Goal: Transaction & Acquisition: Purchase product/service

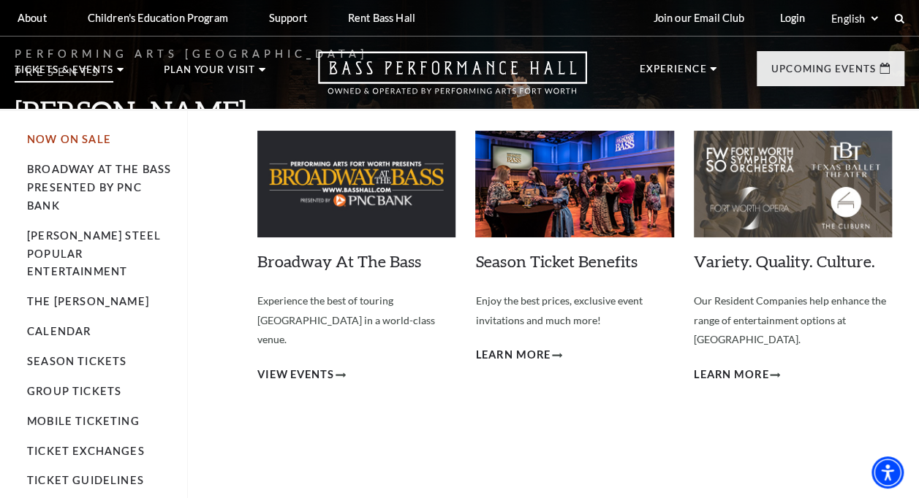
click at [80, 140] on link "Now On Sale" at bounding box center [69, 139] width 84 height 12
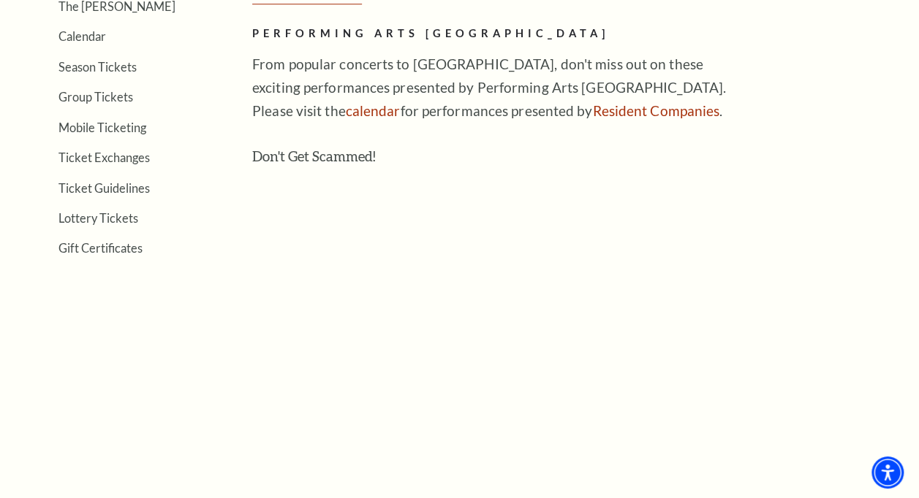
scroll to position [292, 0]
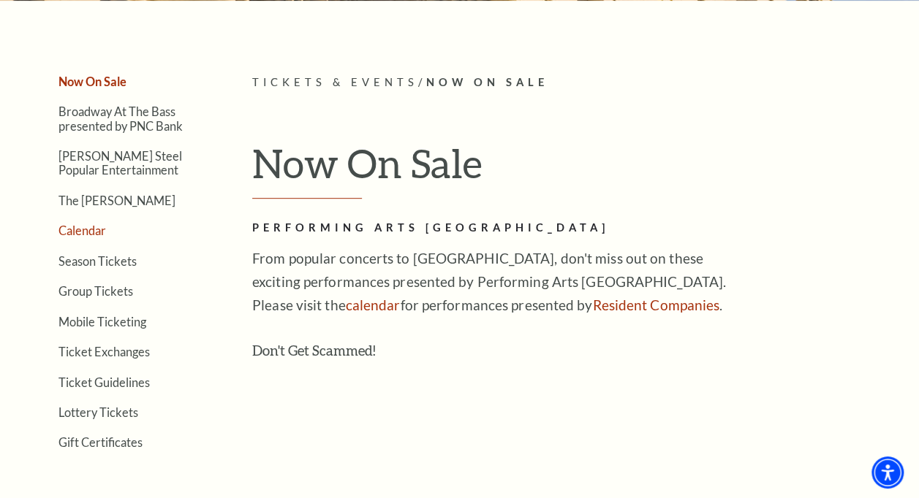
click at [82, 231] on link "Calendar" at bounding box center [82, 231] width 48 height 14
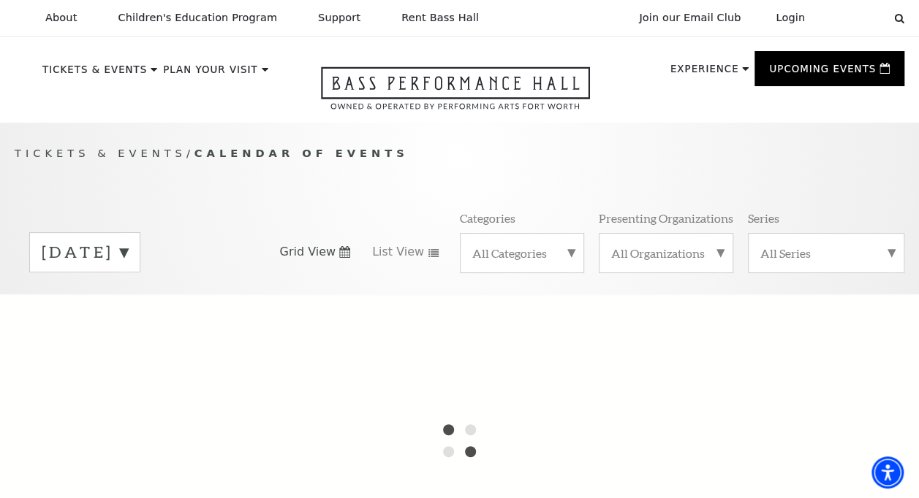
click at [128, 254] on label "August 2025" at bounding box center [85, 252] width 86 height 23
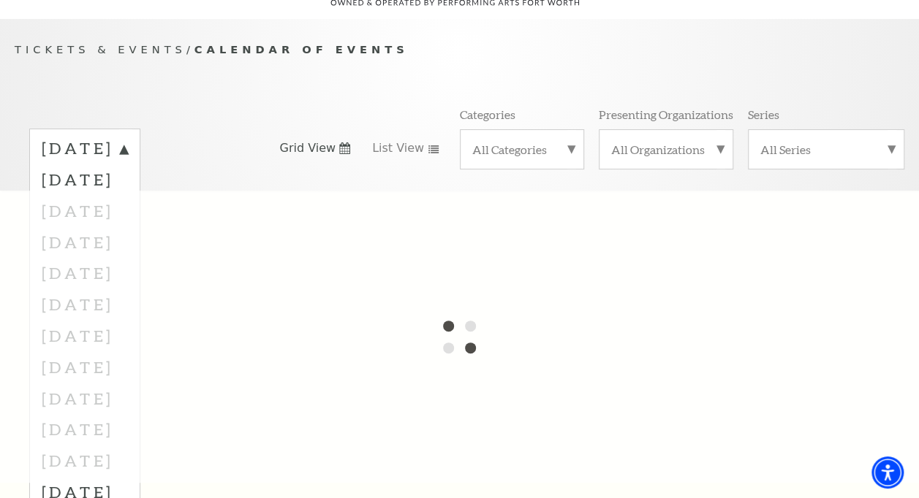
scroll to position [146, 0]
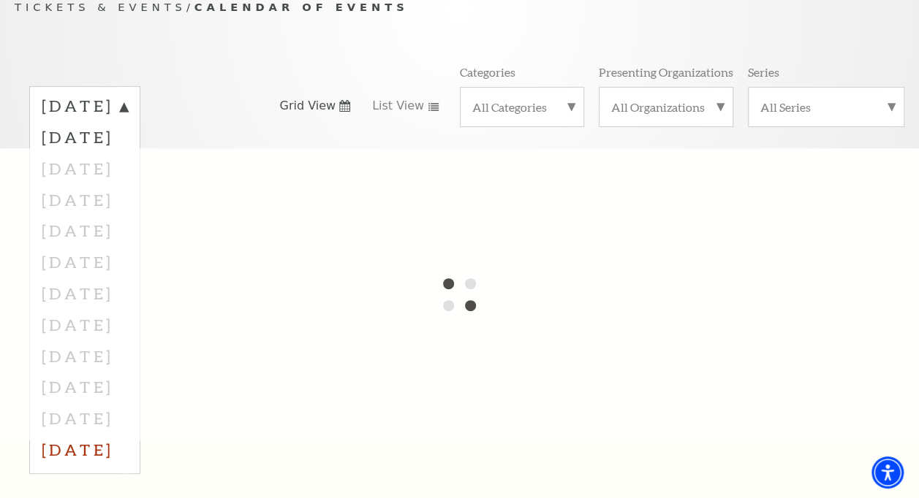
click at [123, 450] on label "July 2026" at bounding box center [85, 449] width 86 height 31
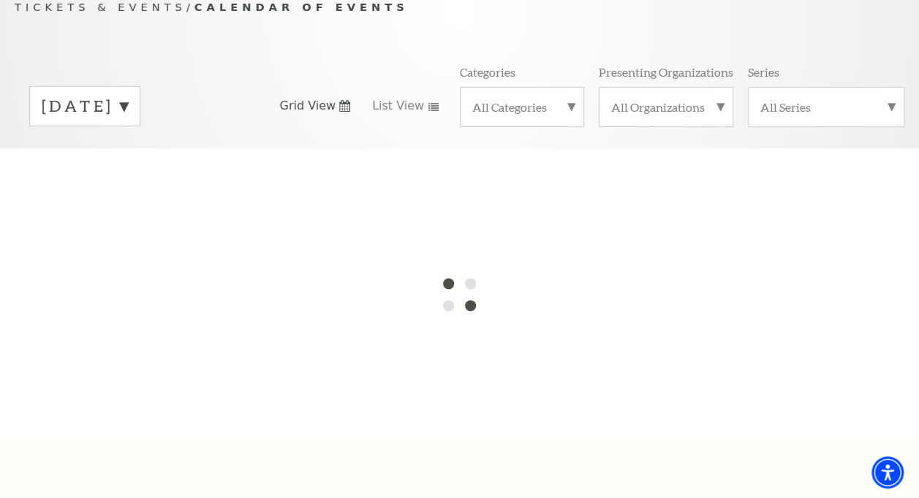
click at [128, 107] on label "August 2025" at bounding box center [85, 106] width 86 height 23
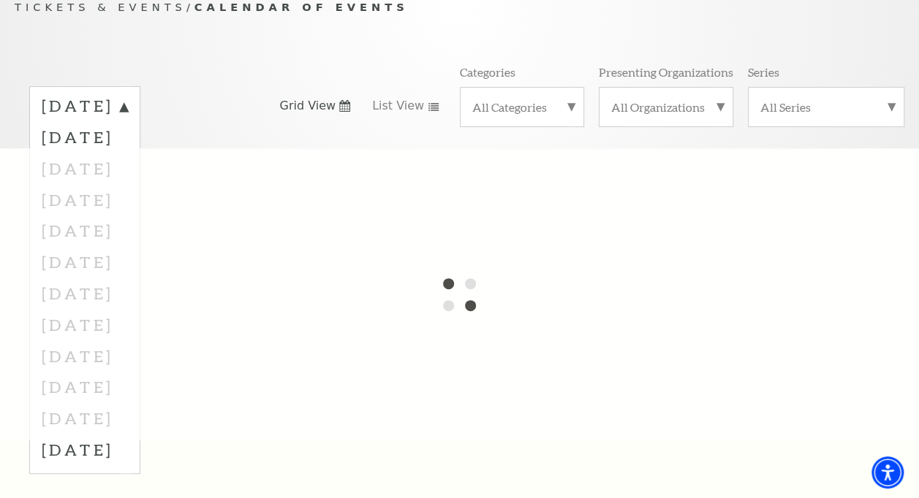
drag, startPoint x: 126, startPoint y: 453, endPoint x: 132, endPoint y: 447, distance: 7.8
click at [128, 447] on label "July 2026" at bounding box center [85, 449] width 86 height 31
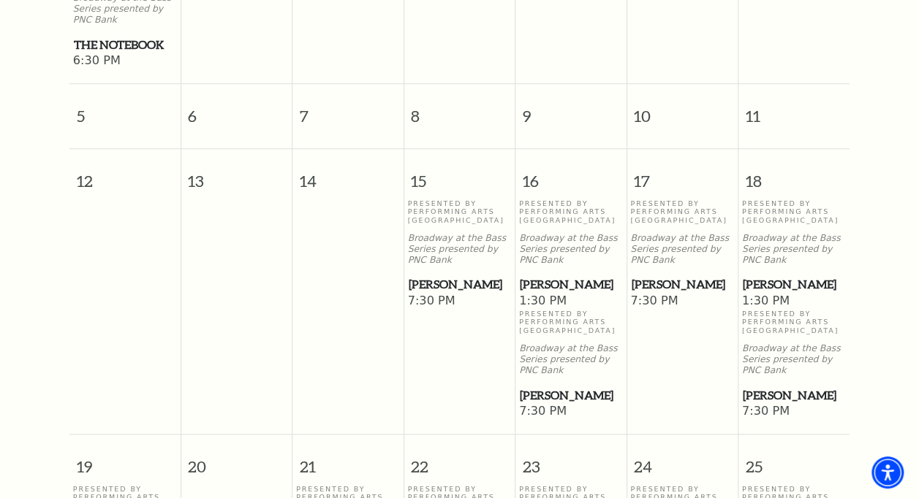
scroll to position [634, 0]
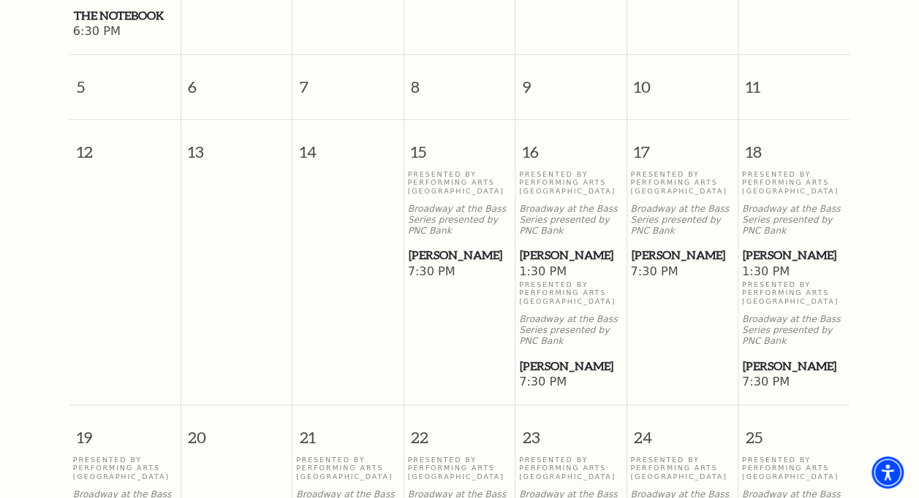
click at [774, 265] on span "Hamilton" at bounding box center [793, 255] width 102 height 18
click at [777, 276] on span "1:30 PM" at bounding box center [794, 273] width 104 height 16
click at [770, 254] on span "Hamilton" at bounding box center [793, 255] width 102 height 18
drag, startPoint x: 770, startPoint y: 254, endPoint x: 859, endPoint y: 233, distance: 91.6
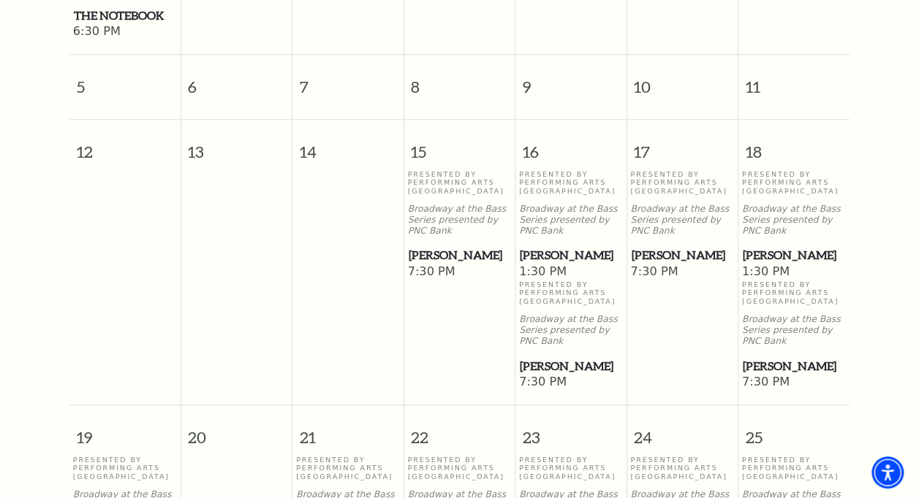
click at [859, 233] on div "July 2026 Sunday Monday Tuesday Wednesday Thursday Friday Saturday 28 29 30 1 2…" at bounding box center [459, 325] width 919 height 1302
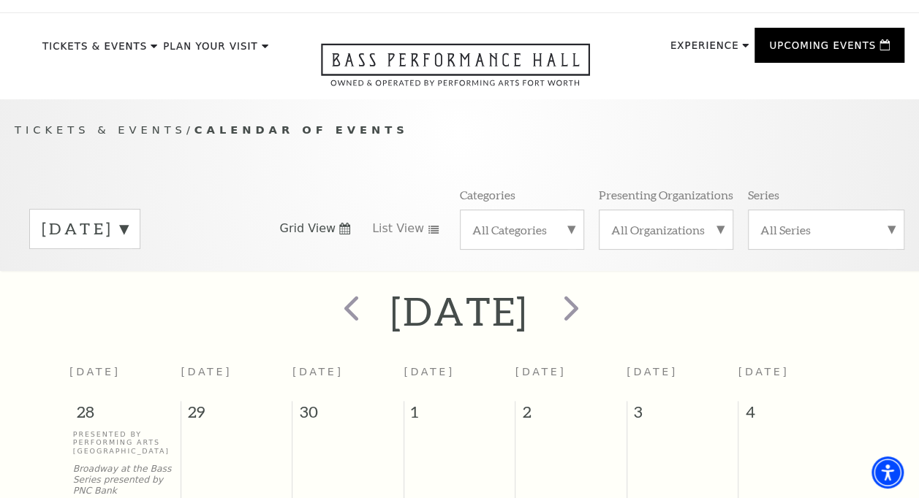
scroll to position [0, 0]
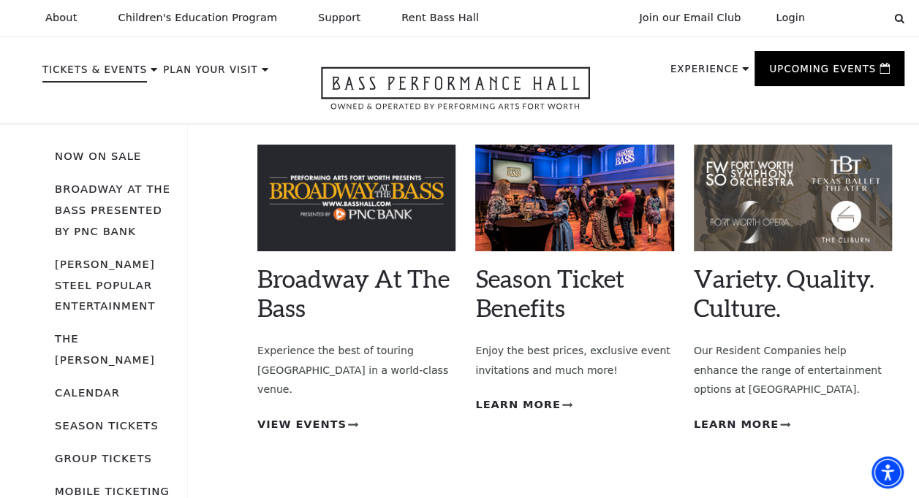
click at [110, 66] on p "Tickets & Events" at bounding box center [94, 74] width 105 height 18
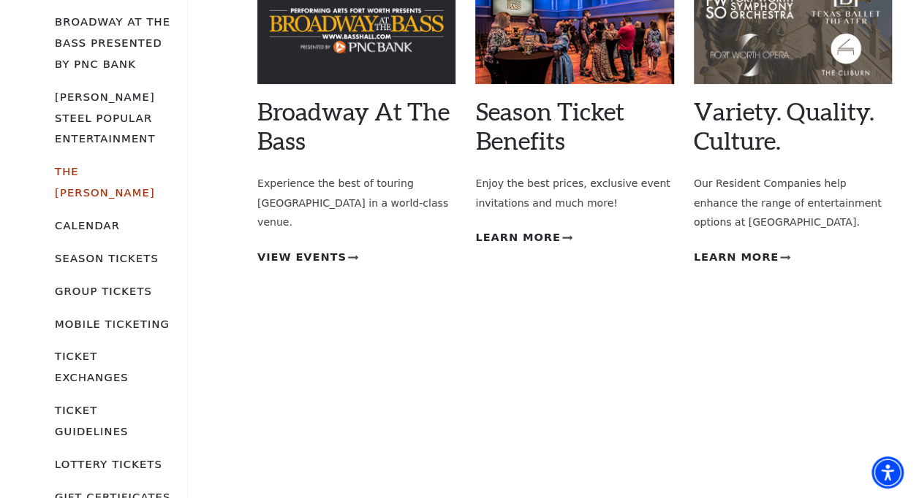
scroll to position [146, 0]
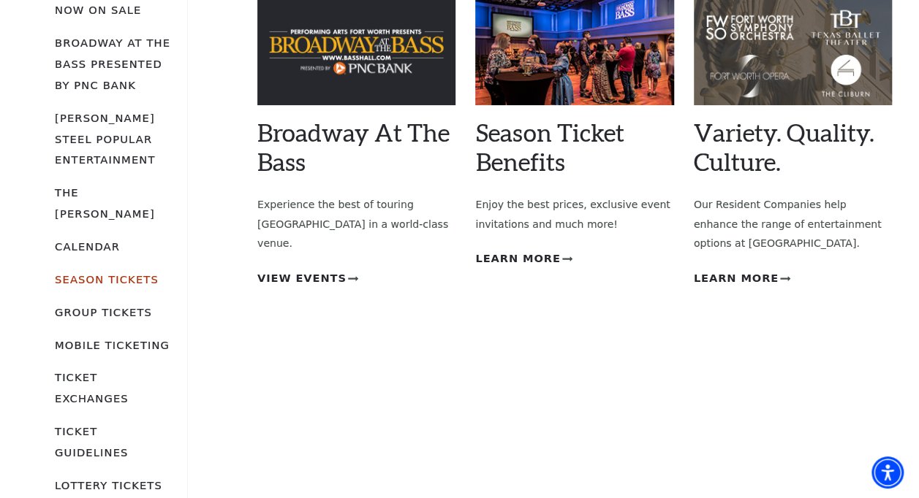
click at [111, 273] on link "Season Tickets" at bounding box center [107, 279] width 104 height 12
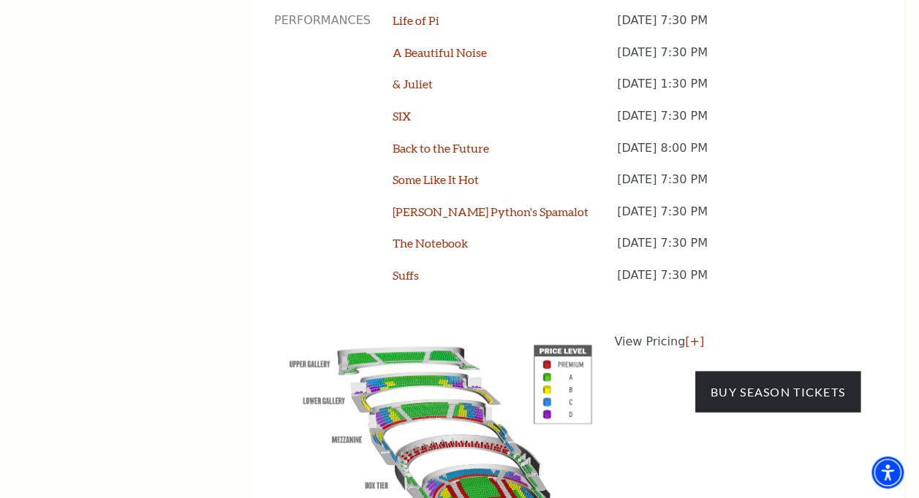
scroll to position [1389, 0]
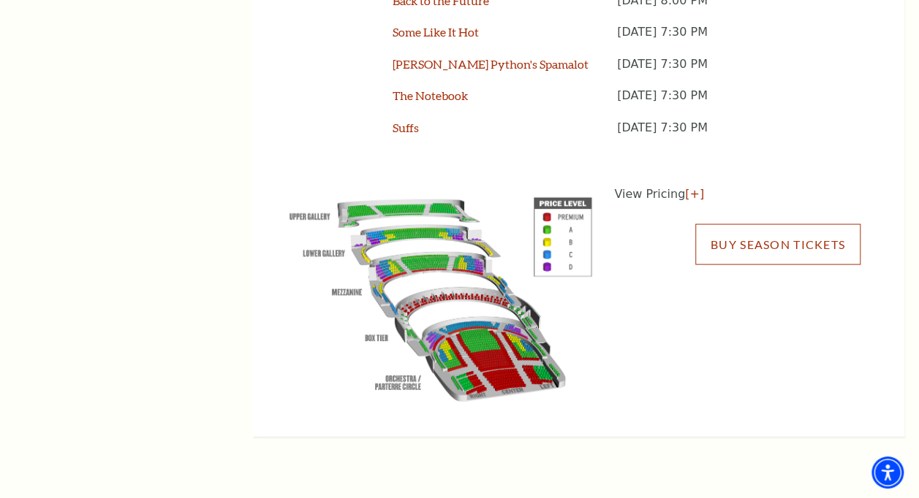
click at [785, 239] on link "Buy Season Tickets" at bounding box center [777, 244] width 165 height 41
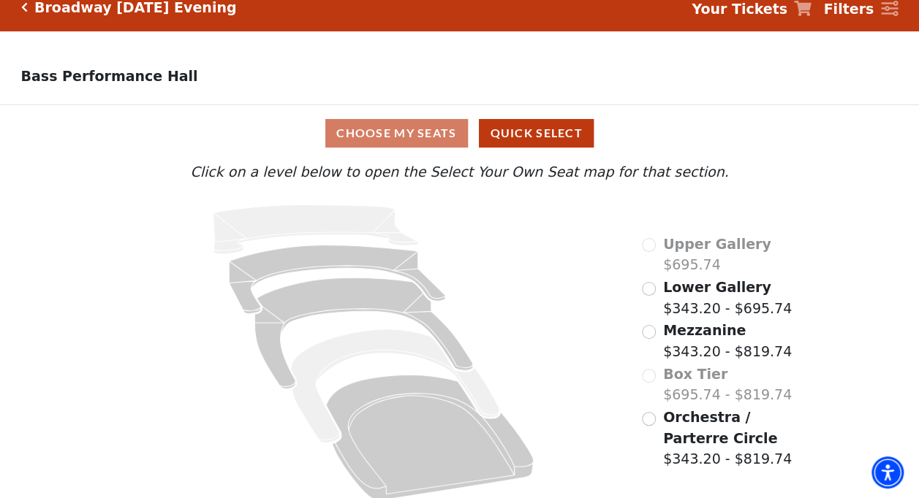
scroll to position [31, 0]
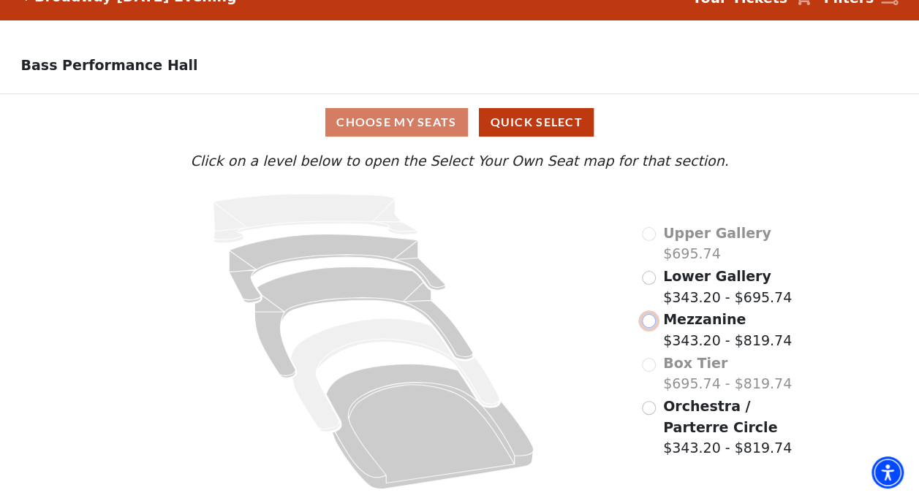
click at [647, 324] on input "Mezzanine$343.20 - $819.74\a" at bounding box center [649, 321] width 14 height 14
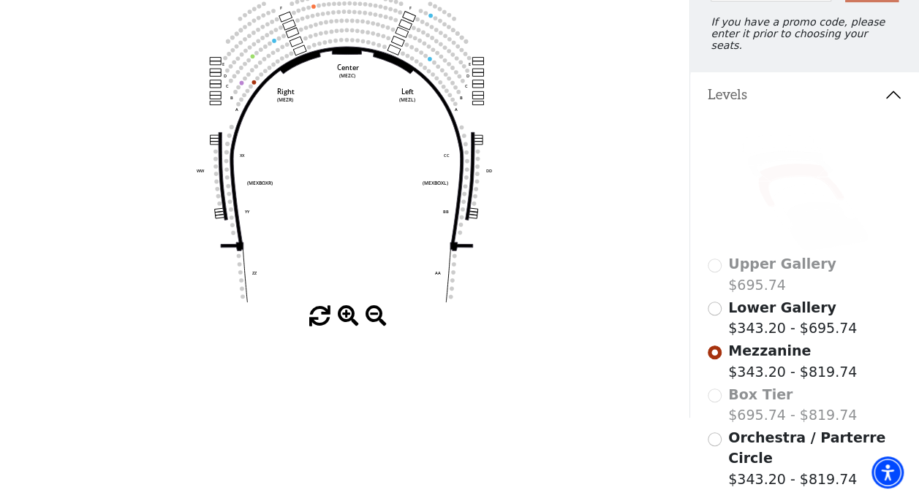
scroll to position [200, 0]
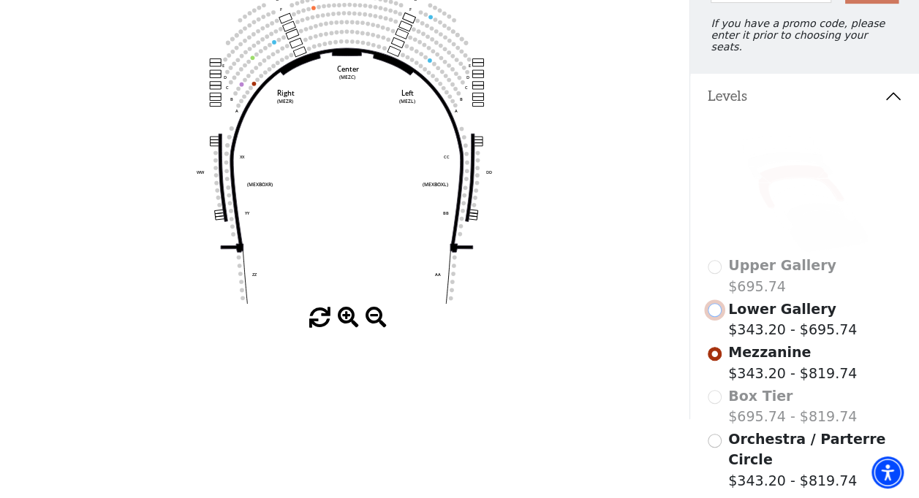
click at [710, 305] on input "Lower Gallery$343.20 - $695.74\a" at bounding box center [714, 310] width 14 height 14
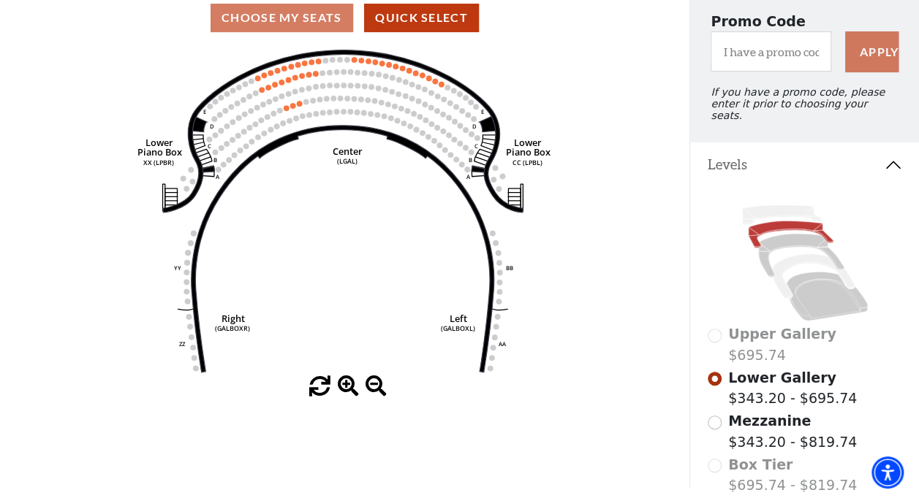
scroll to position [213, 0]
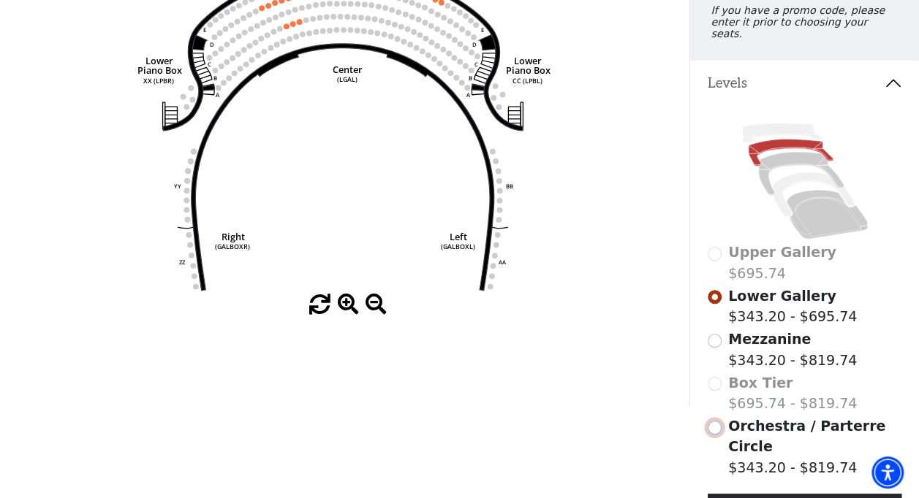
click at [717, 421] on input "Orchestra / Parterre Circle$343.20 - $819.74\a" at bounding box center [714, 428] width 14 height 14
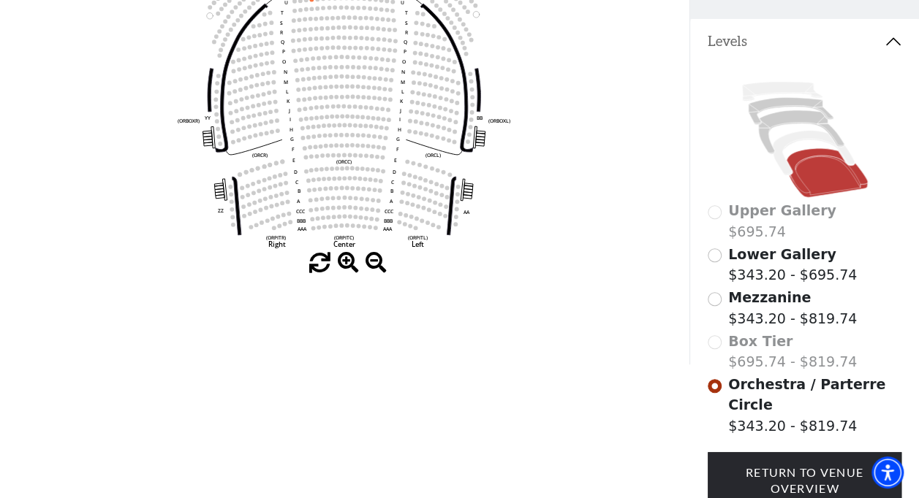
scroll to position [200, 0]
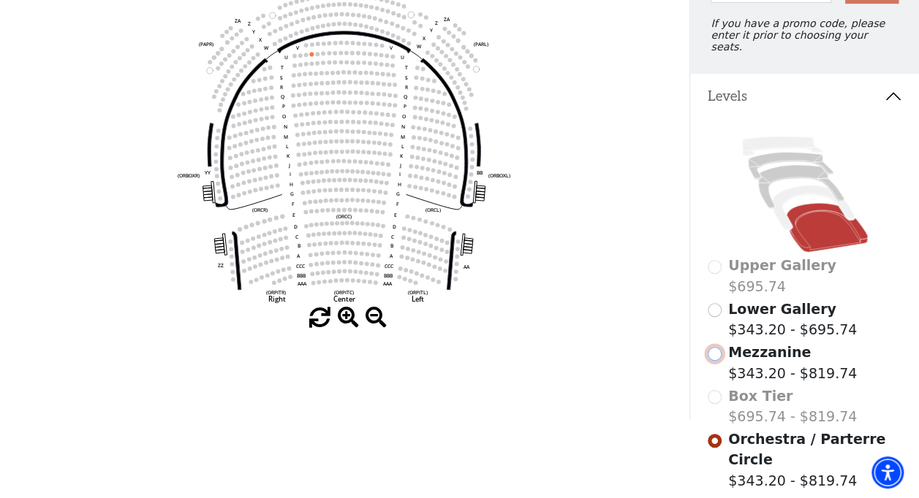
click at [717, 348] on input "Mezzanine$343.20 - $819.74\a" at bounding box center [714, 354] width 14 height 14
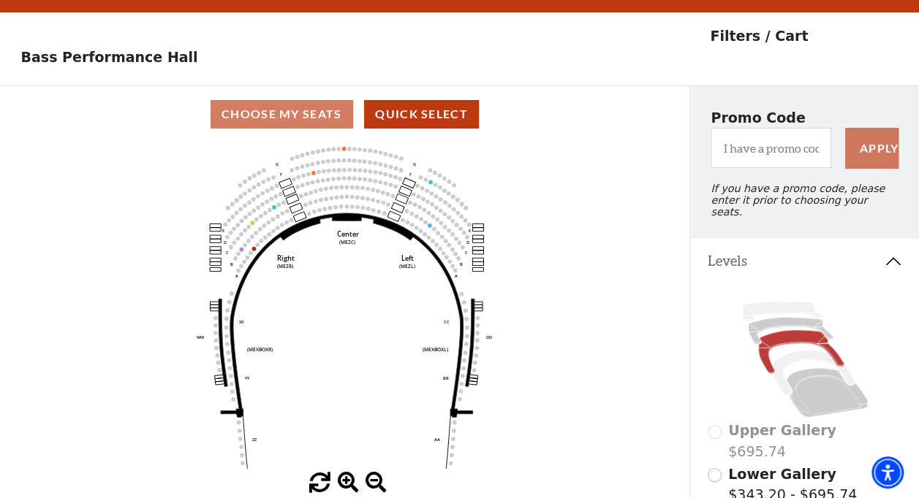
scroll to position [67, 0]
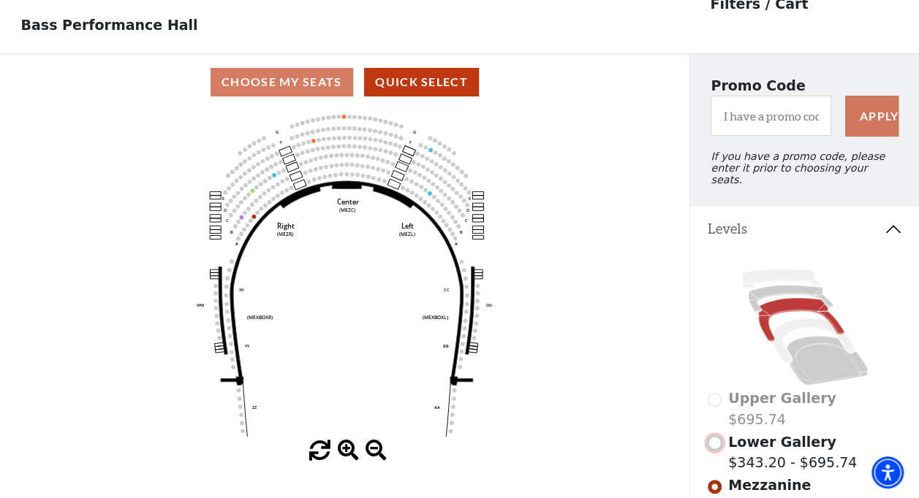
click at [709, 443] on input "Lower Gallery$343.20 - $695.74\a" at bounding box center [714, 443] width 14 height 14
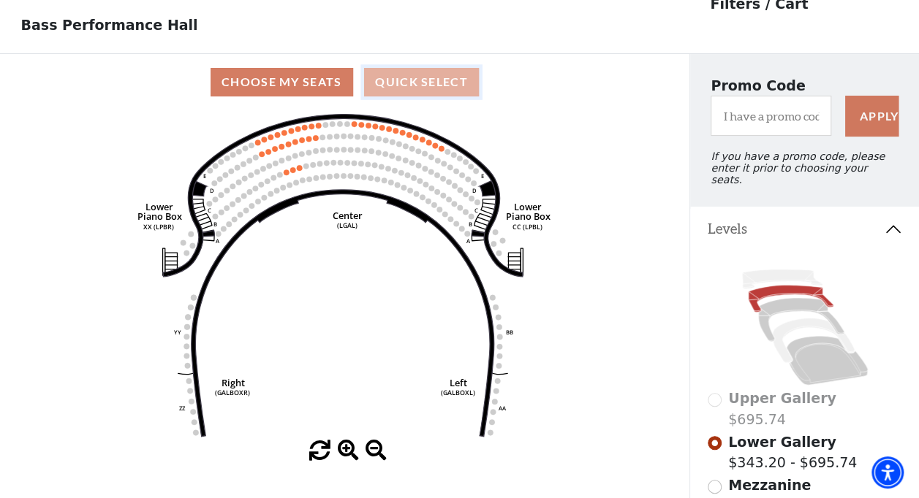
click at [422, 82] on button "Quick Select" at bounding box center [421, 82] width 115 height 29
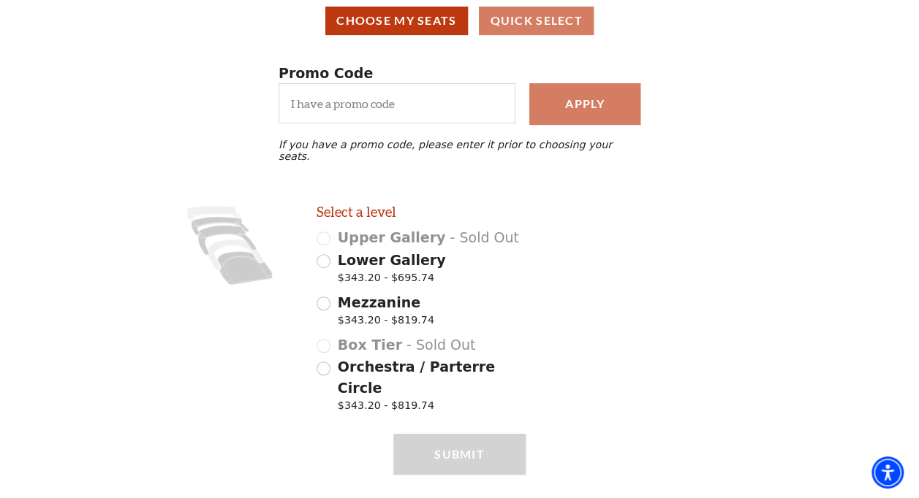
scroll to position [134, 0]
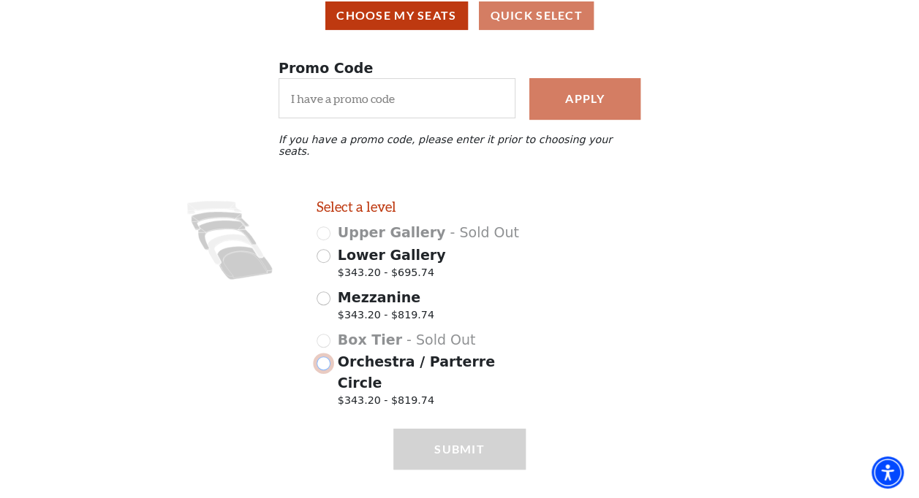
click at [328, 357] on input "Orchestra / Parterre Circle $343.20 - $819.74" at bounding box center [323, 364] width 14 height 14
radio input "true"
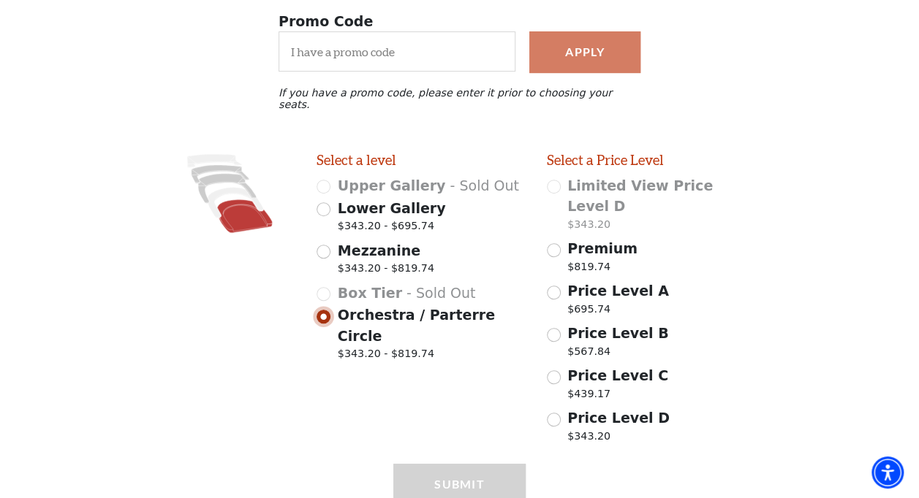
scroll to position [216, 0]
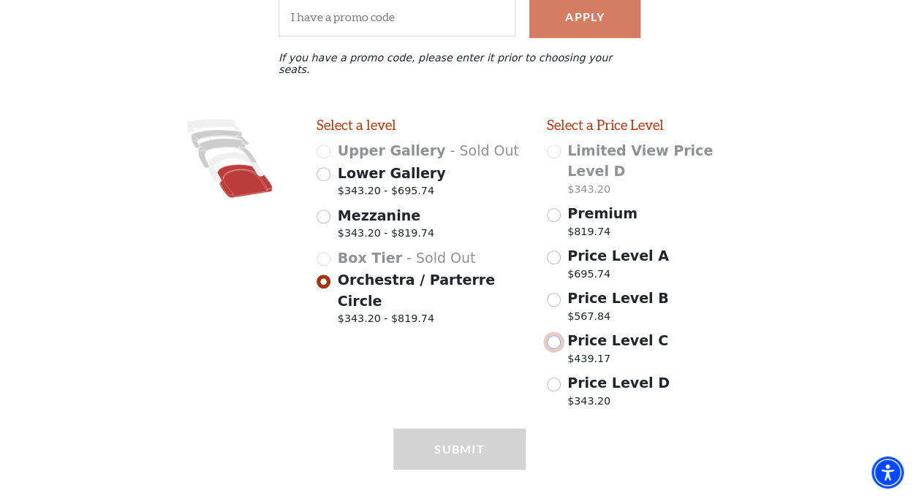
click at [556, 335] on input "Price Level C $439.17" at bounding box center [554, 342] width 14 height 14
radio input "true"
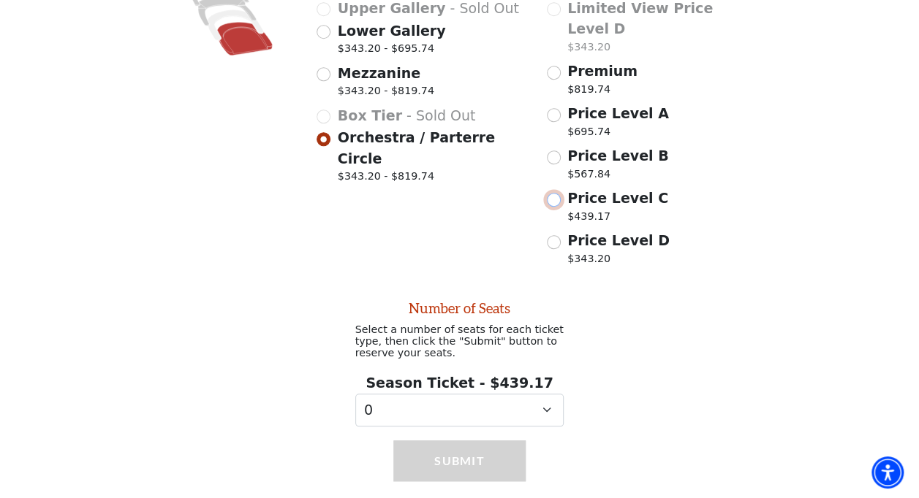
scroll to position [375, 0]
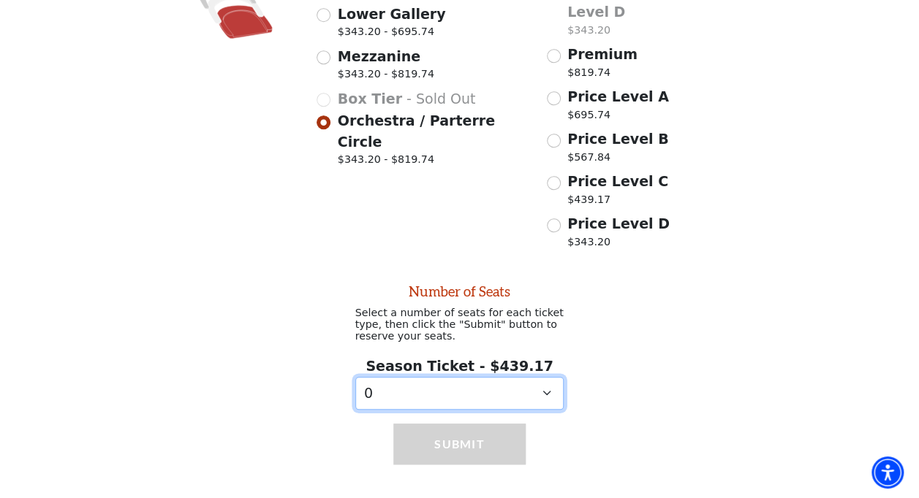
click at [539, 377] on select "0 1 2 3 4 5 6 7 8 9" at bounding box center [459, 393] width 209 height 33
select select "3"
click at [355, 377] on select "0 1 2 3 4 5 6 7 8 9" at bounding box center [459, 393] width 209 height 33
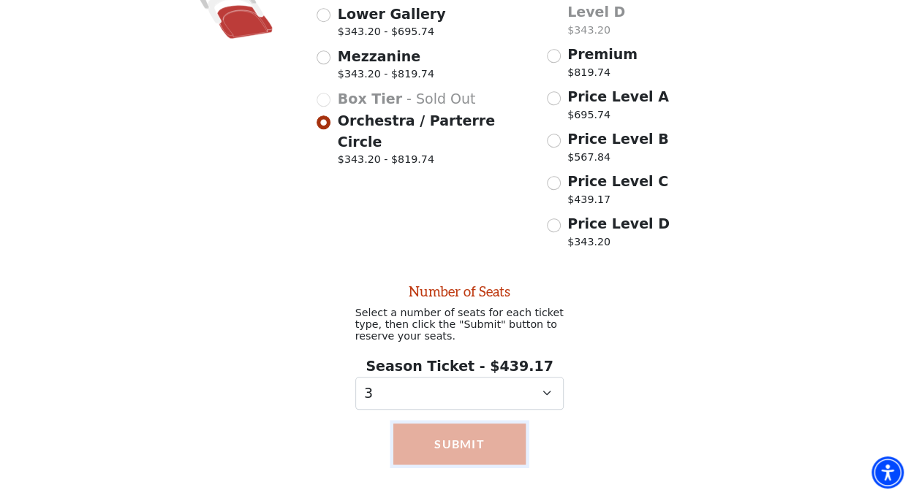
click at [448, 427] on button "Submit" at bounding box center [459, 444] width 132 height 41
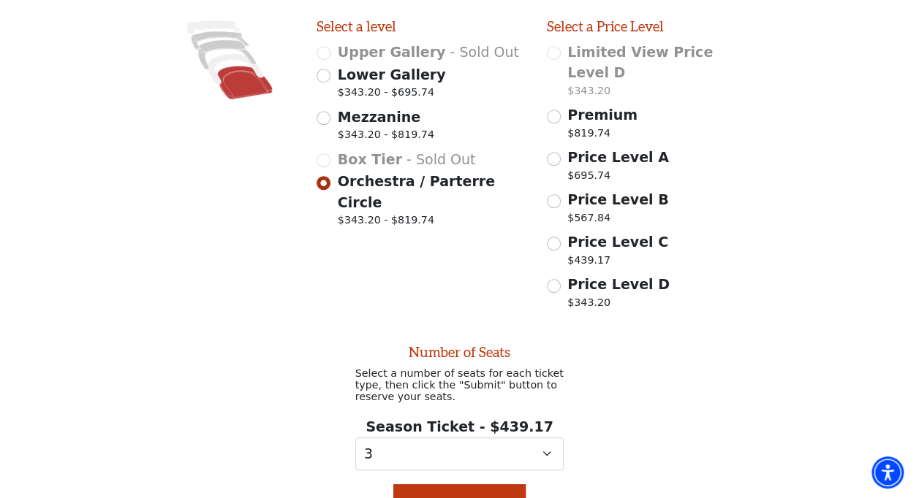
scroll to position [365, 0]
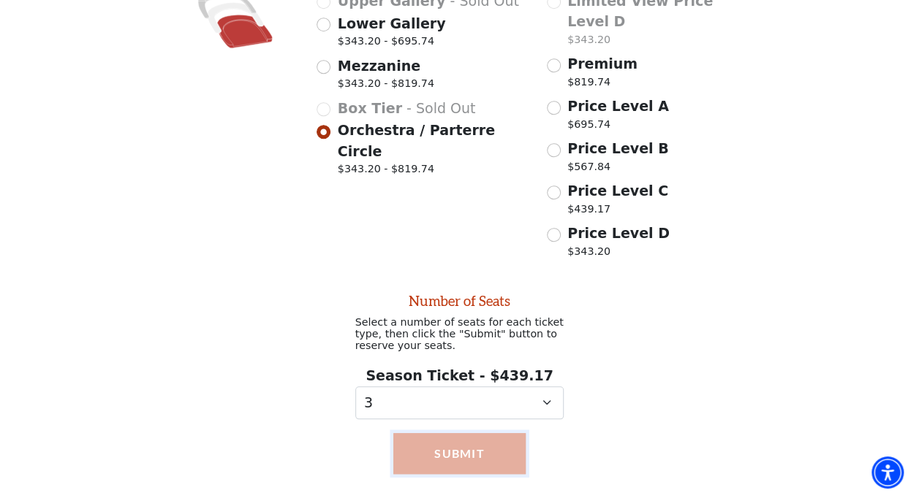
click at [428, 433] on button "Submit" at bounding box center [459, 453] width 132 height 41
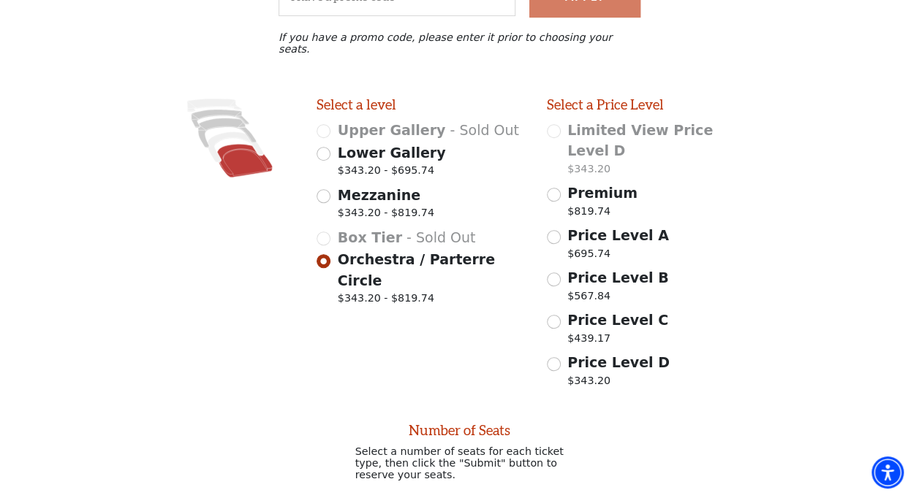
scroll to position [219, 0]
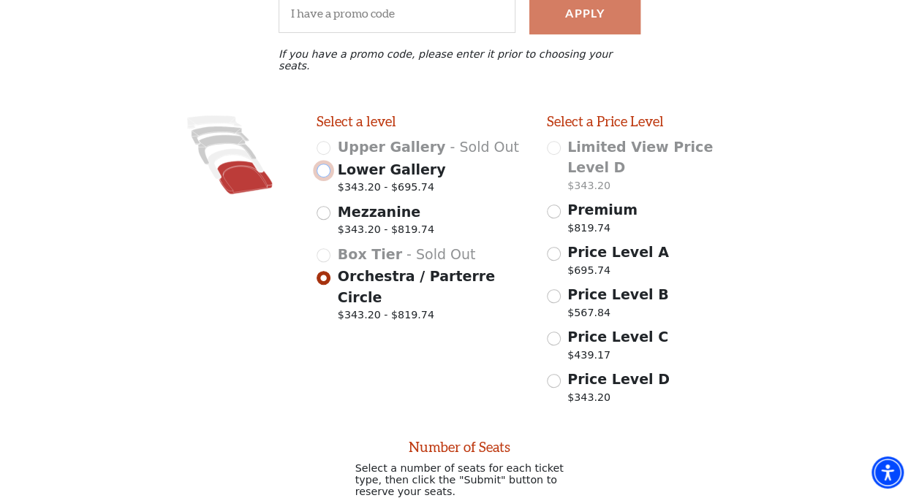
click at [328, 164] on input "Lower Gallery $343.20 - $695.74" at bounding box center [323, 171] width 14 height 14
radio input "true"
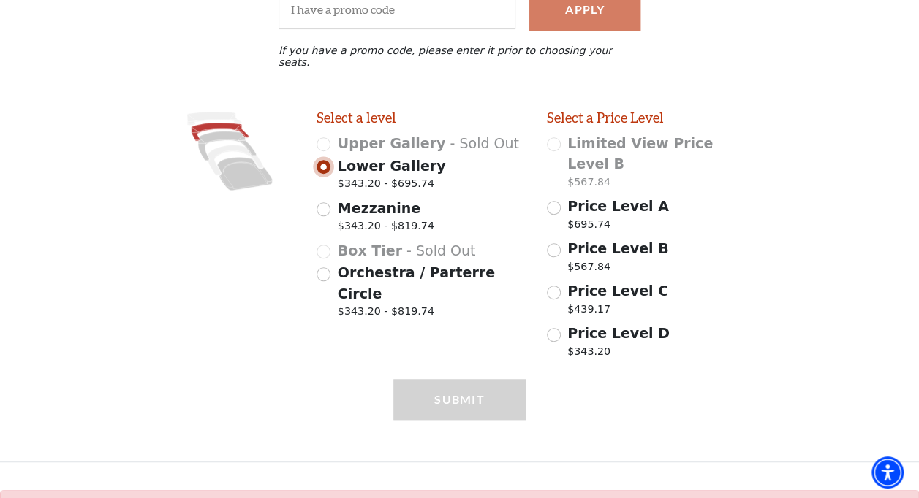
scroll to position [251, 0]
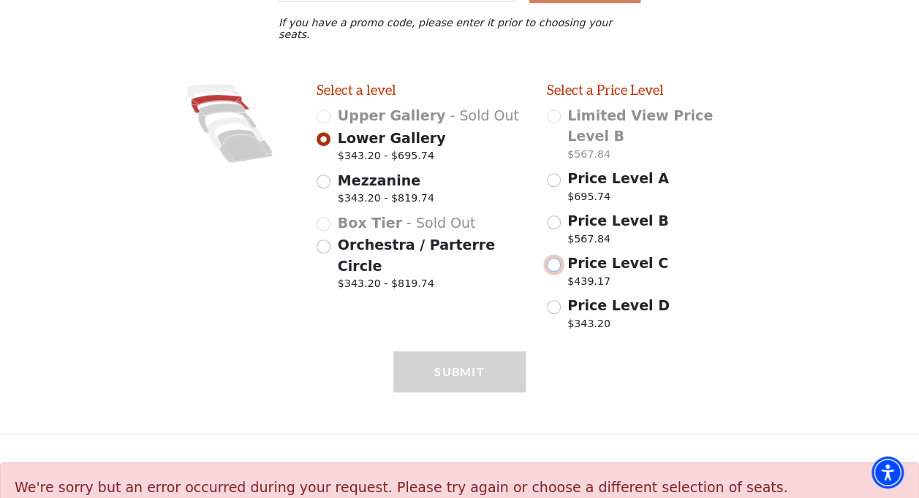
click at [557, 258] on input "Price Level C $439.17" at bounding box center [554, 265] width 14 height 14
radio input "true"
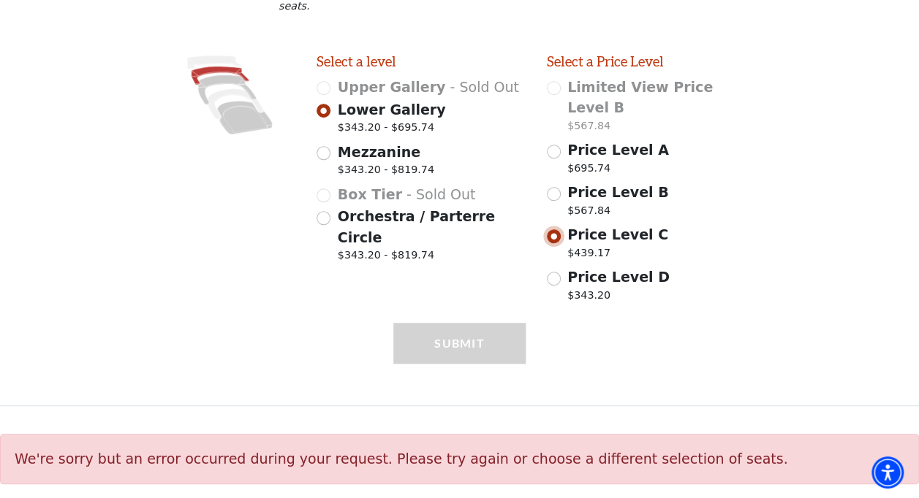
select select "3"
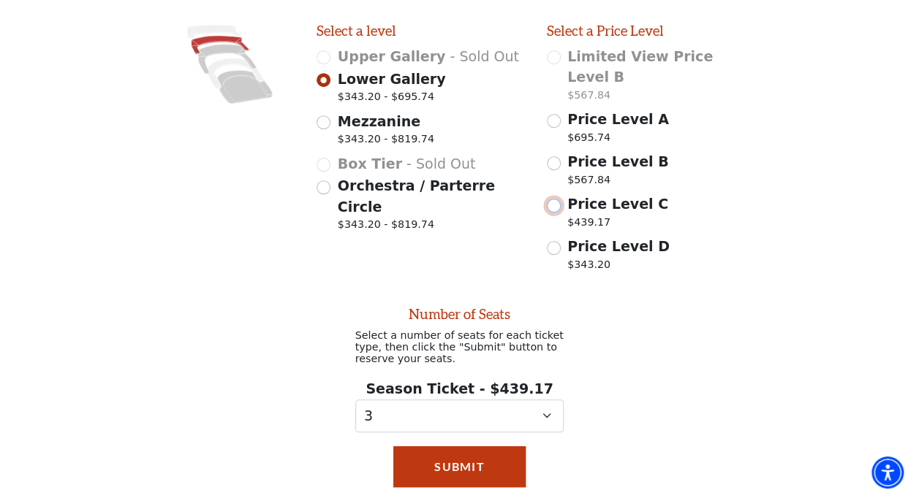
scroll to position [410, 0]
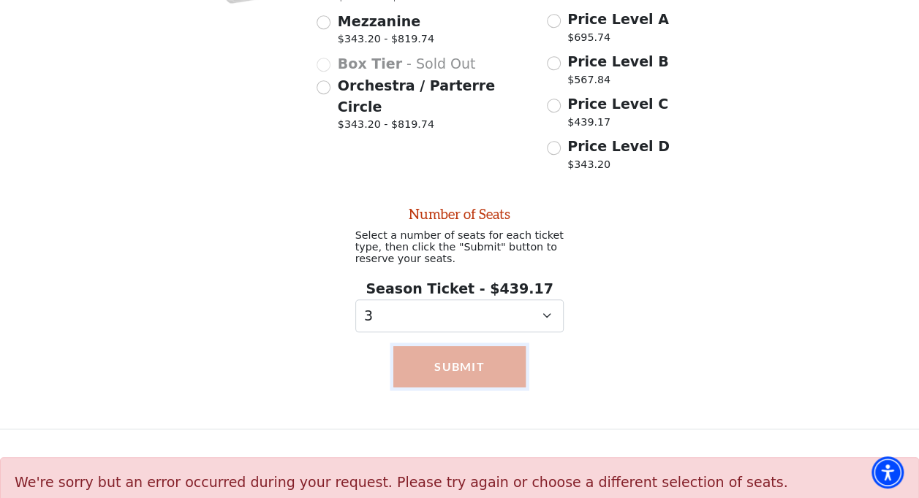
click at [485, 346] on button "Submit" at bounding box center [459, 366] width 132 height 41
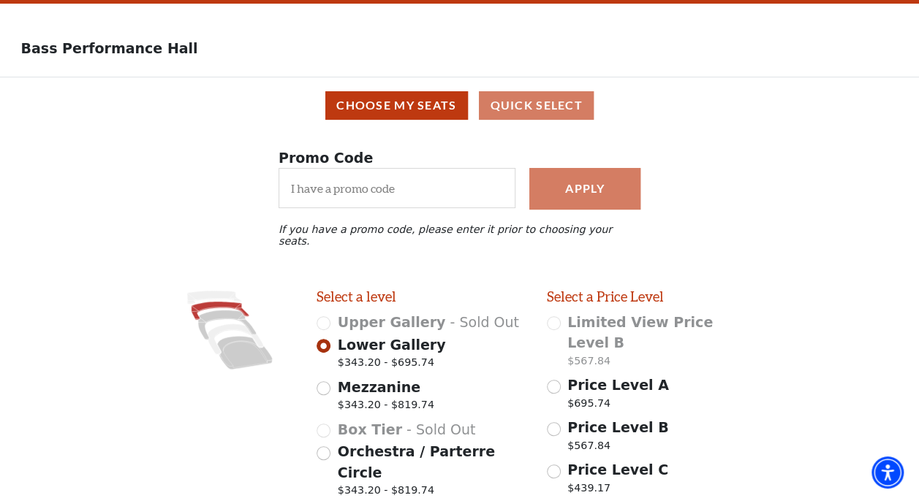
scroll to position [0, 0]
